Goal: Task Accomplishment & Management: Use online tool/utility

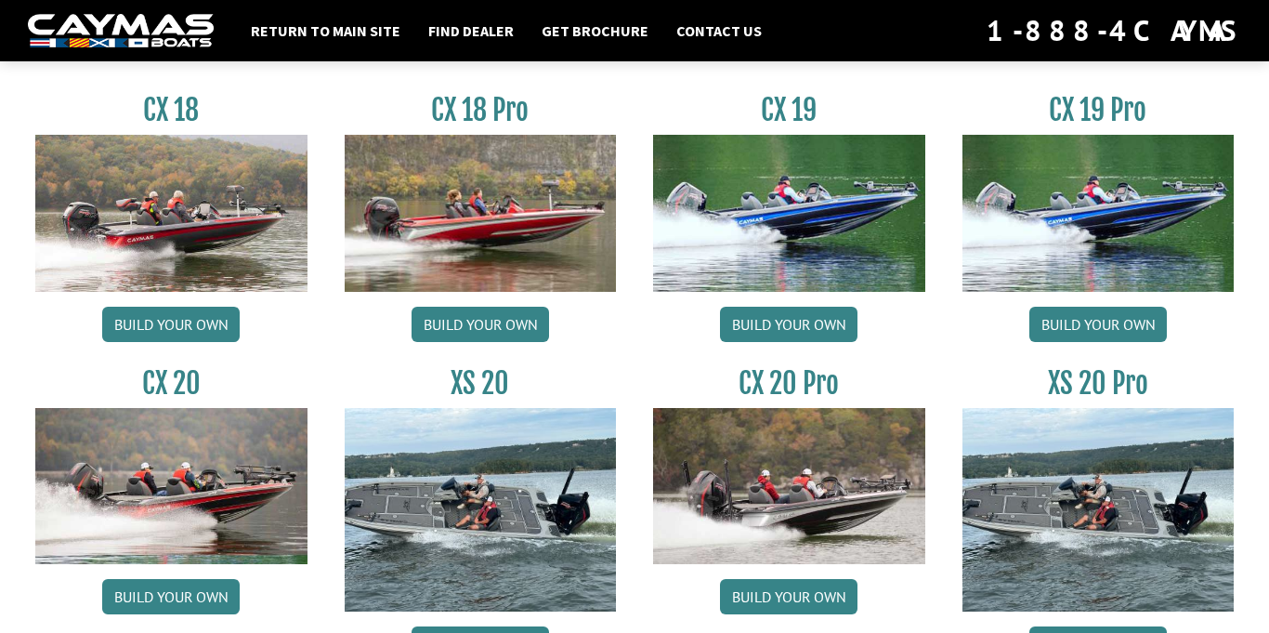
scroll to position [1598, 0]
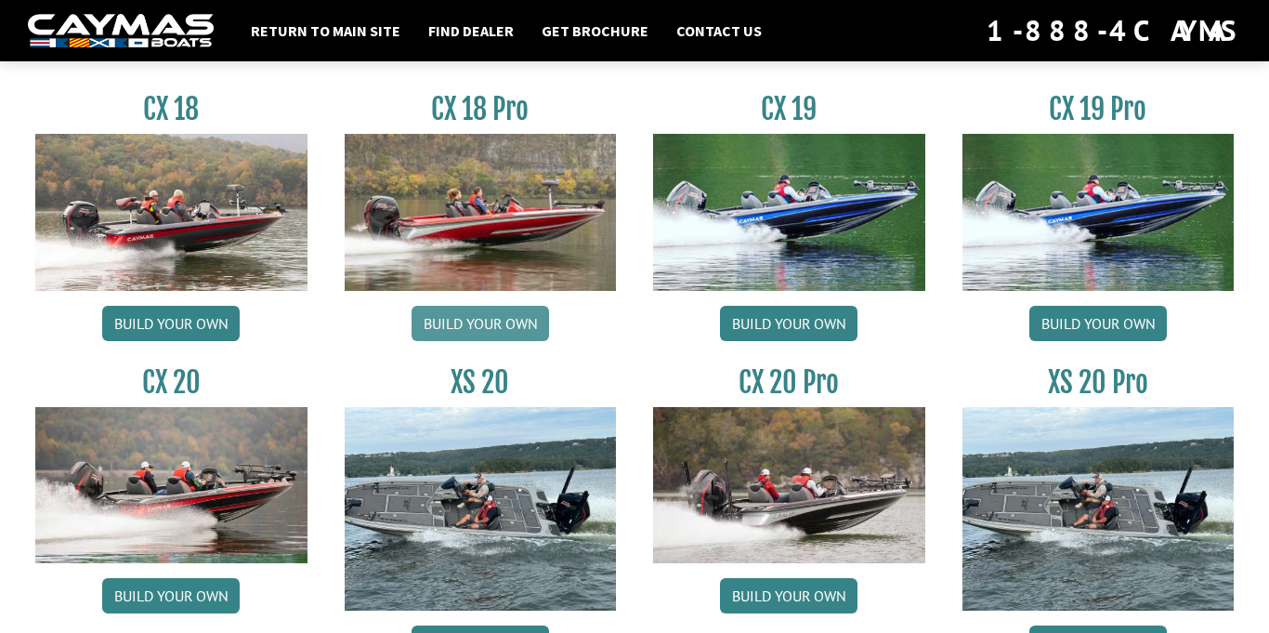
click at [484, 327] on link "Build your own" at bounding box center [480, 323] width 137 height 35
click at [137, 321] on link "Build your own" at bounding box center [170, 323] width 137 height 35
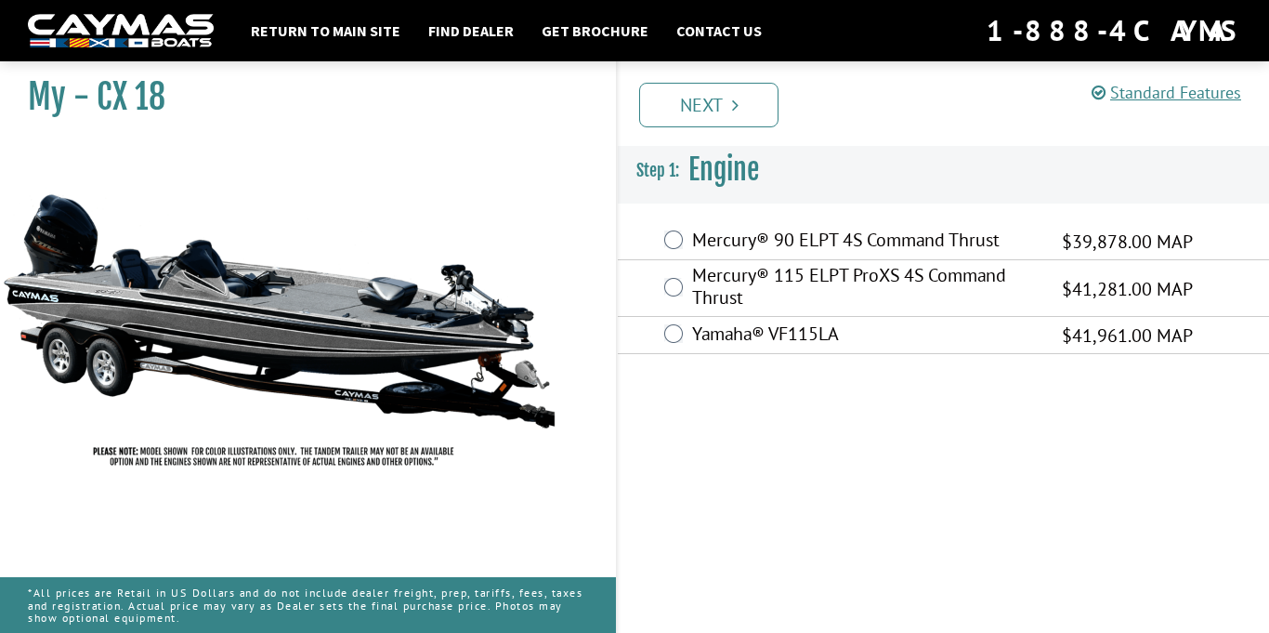
click at [687, 330] on div "Yamaha® VF115LA $41,961.00 MAP" at bounding box center [943, 335] width 651 height 37
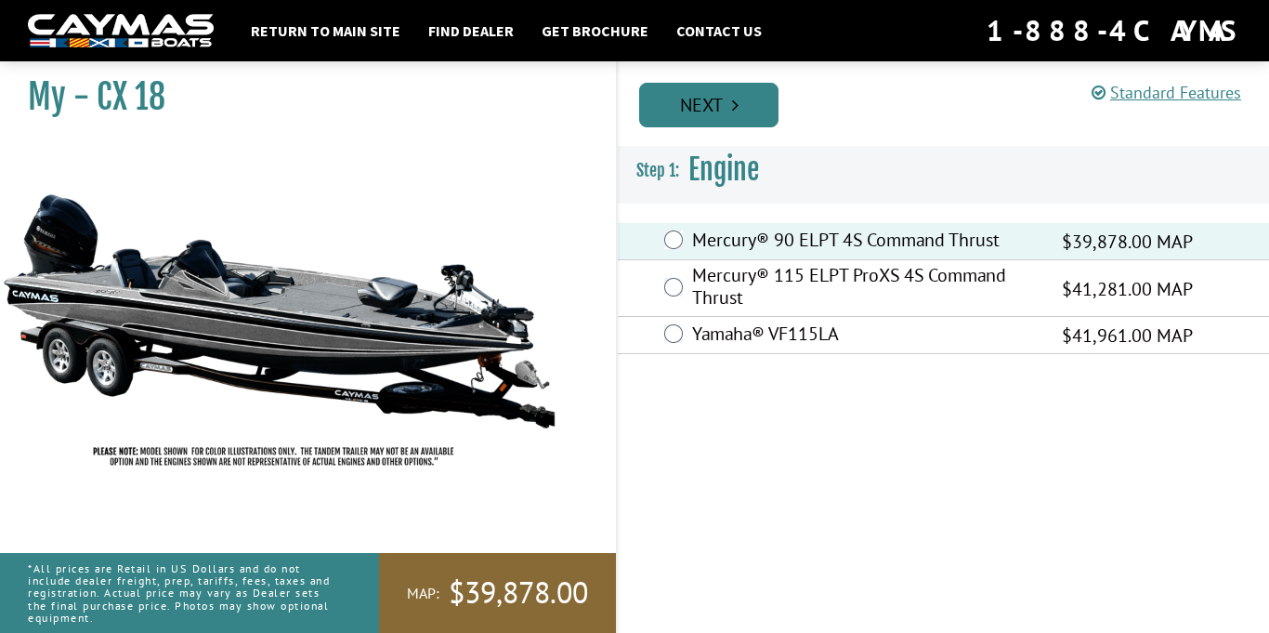
click at [717, 103] on link "Next" at bounding box center [708, 105] width 139 height 45
